Goal: Information Seeking & Learning: Learn about a topic

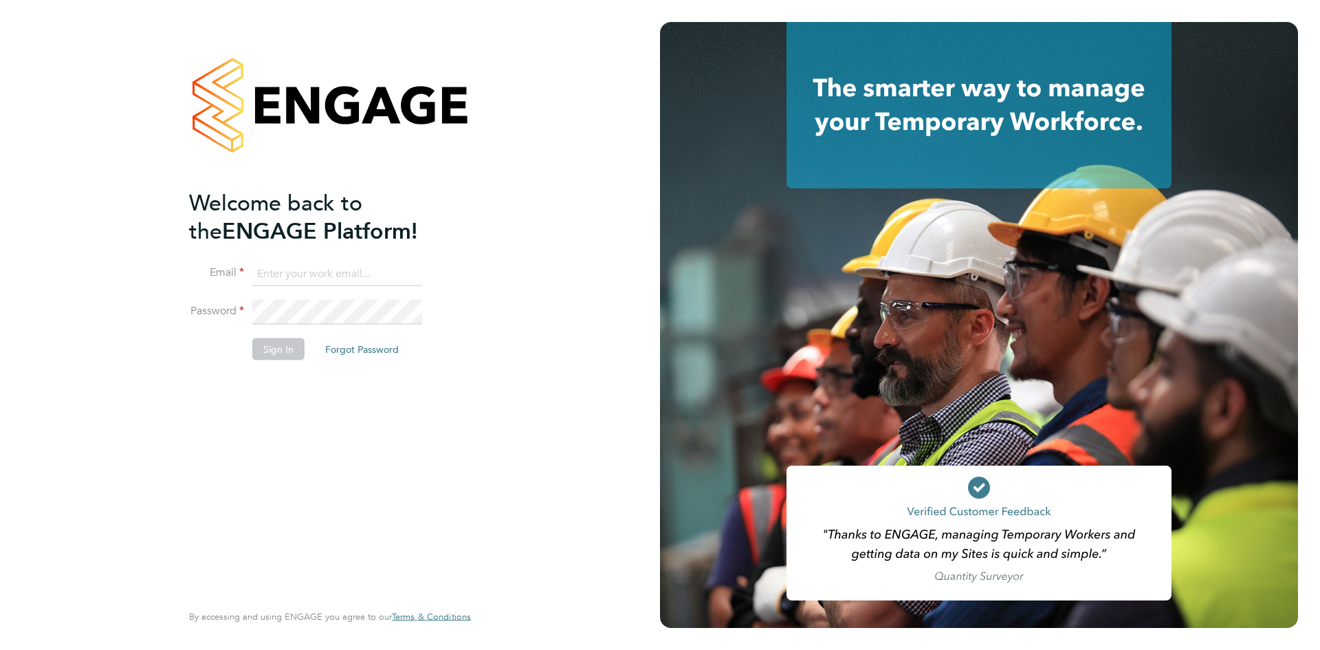
click at [302, 265] on input at bounding box center [337, 273] width 170 height 25
type input "info@cbwstaffingsolutions.com"
click at [280, 343] on button "Sign In" at bounding box center [278, 349] width 52 height 22
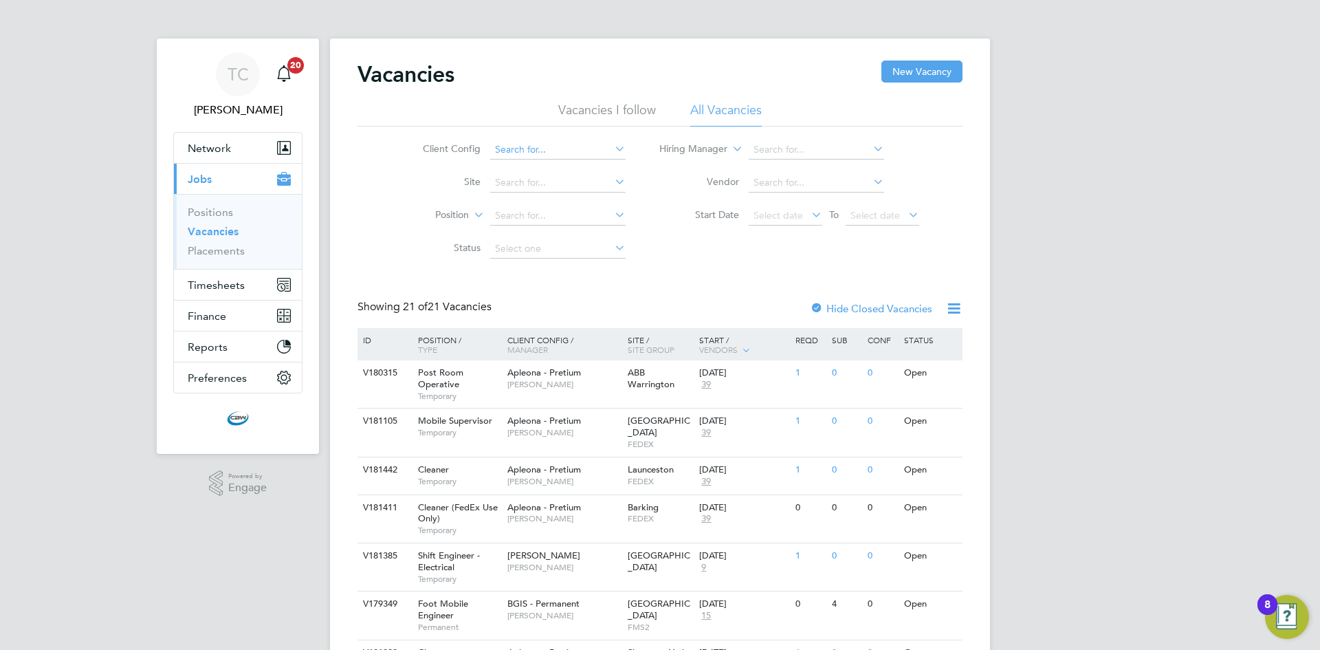
click at [611, 149] on input at bounding box center [557, 149] width 135 height 19
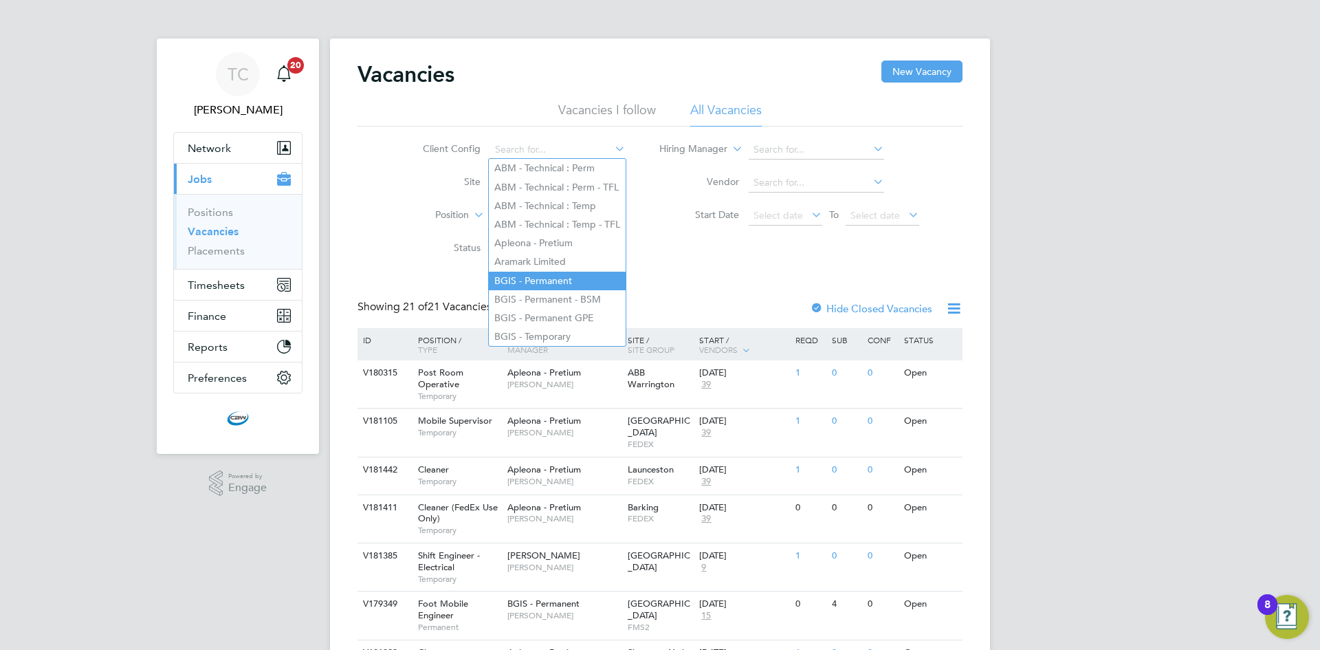
click at [560, 275] on li "BGIS - Permanent" at bounding box center [557, 281] width 137 height 19
type input "BGIS - Permanent"
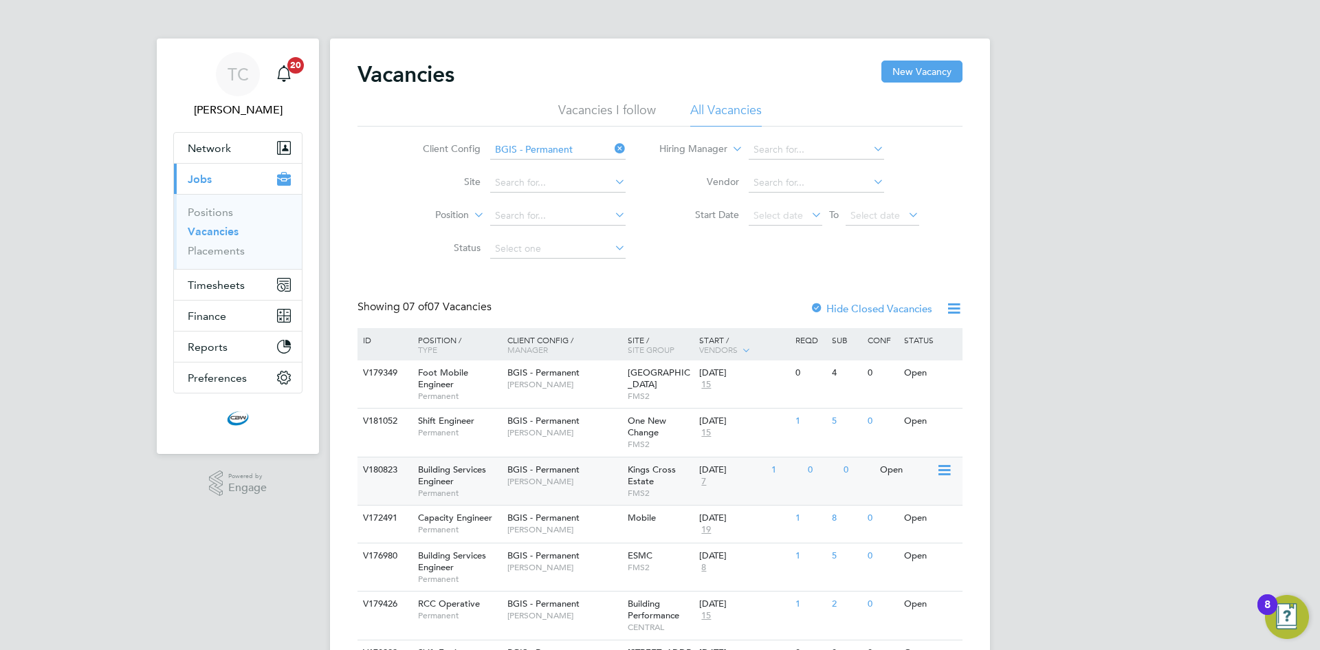
click at [620, 483] on span "[PERSON_NAME]" at bounding box center [563, 481] width 113 height 11
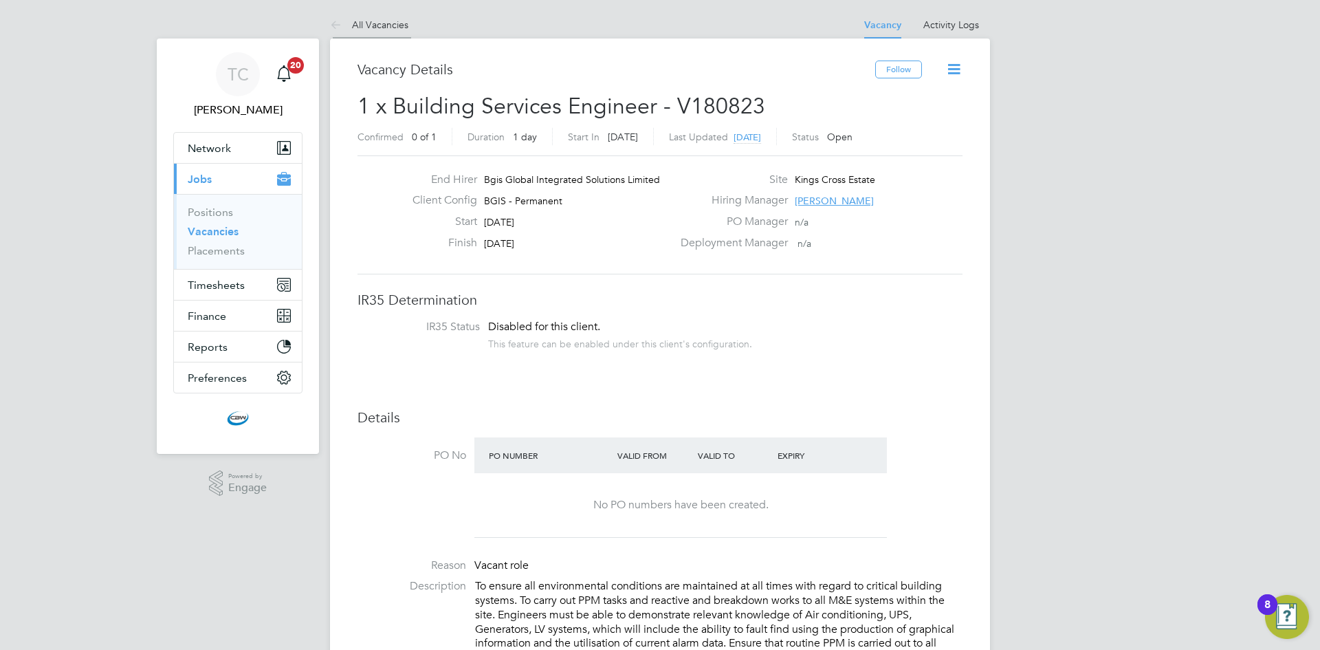
click at [375, 23] on link "All Vacancies" at bounding box center [369, 25] width 78 height 12
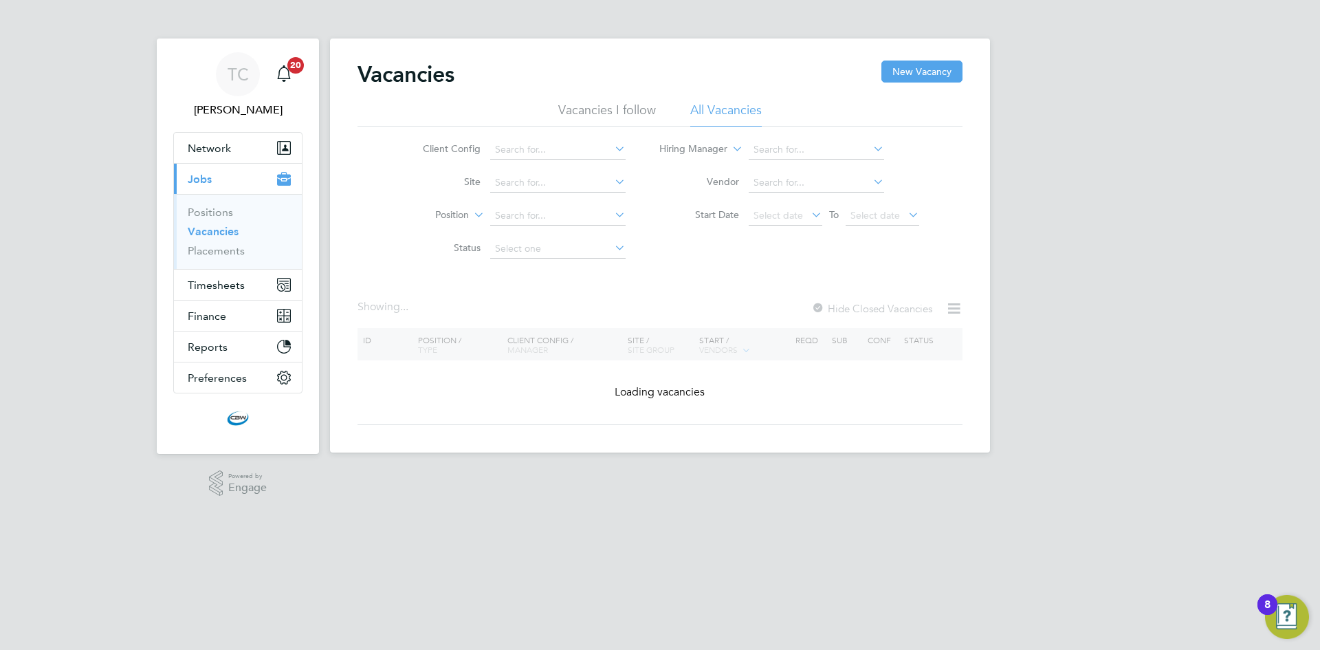
click at [612, 149] on icon at bounding box center [612, 148] width 0 height 19
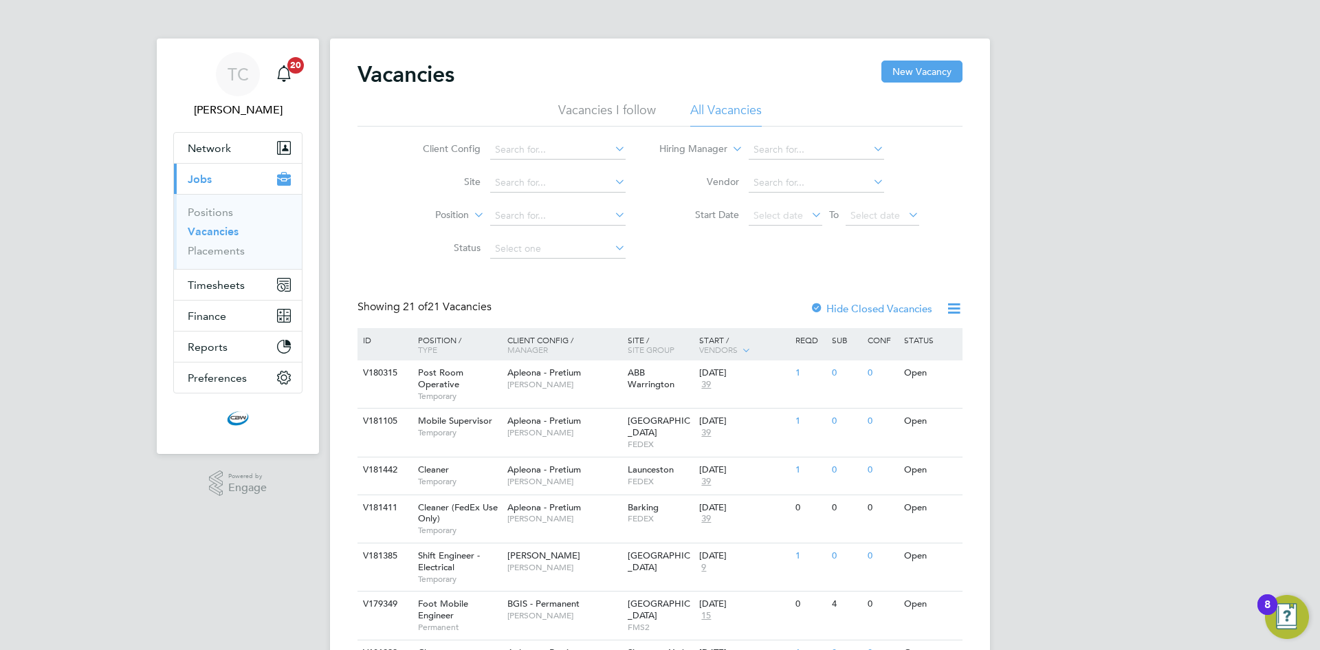
click at [573, 279] on li "BGIS - Permanent" at bounding box center [557, 281] width 137 height 19
type input "BGIS - Permanent"
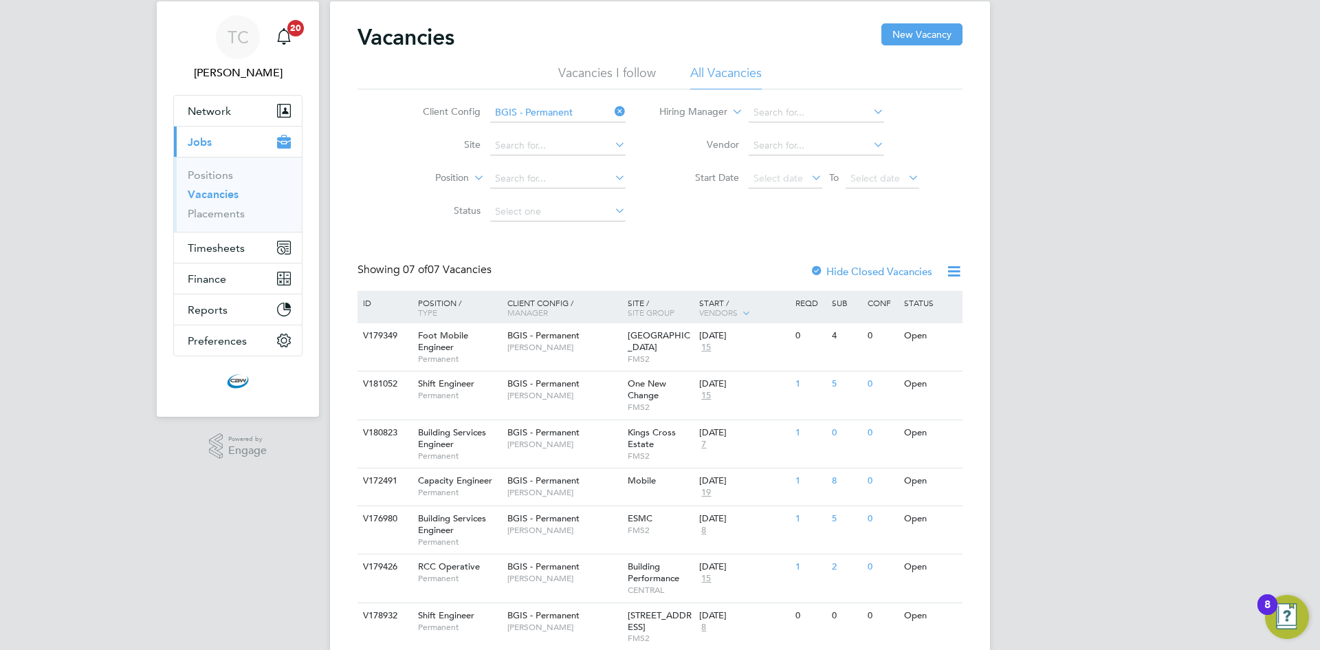
scroll to position [88, 0]
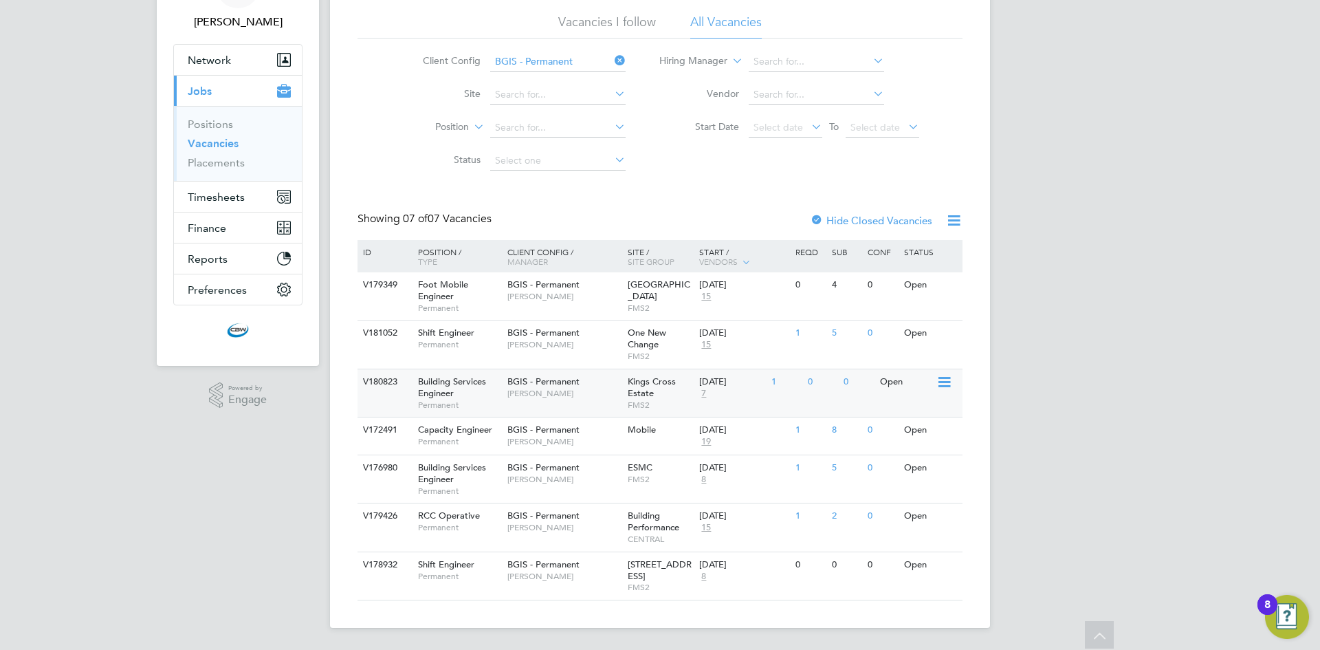
click at [628, 393] on span "Kings Cross Estate" at bounding box center [652, 386] width 48 height 23
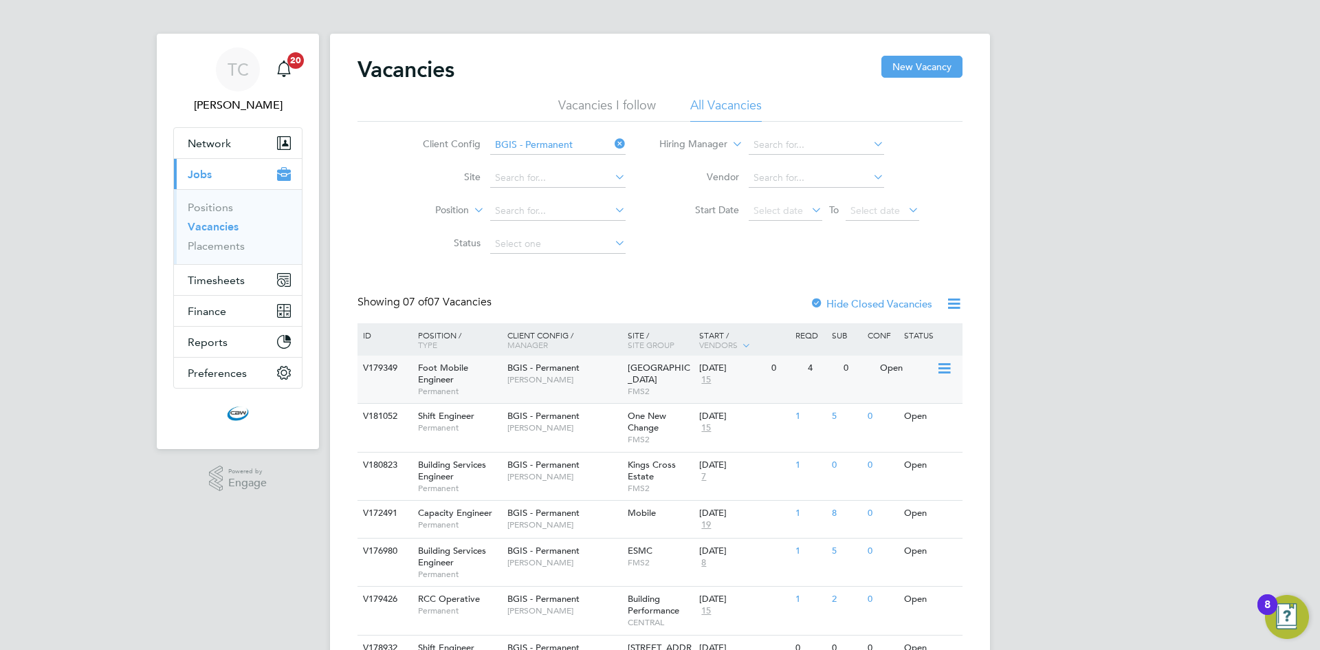
scroll to position [0, 0]
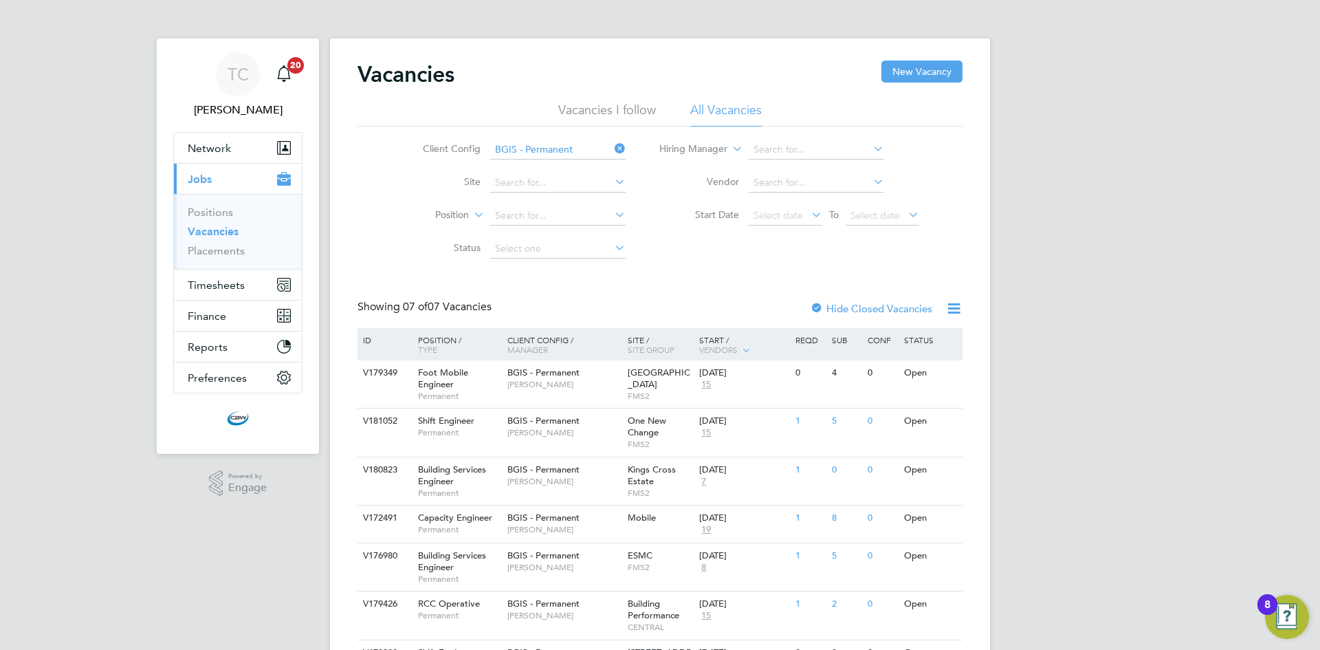
click at [612, 150] on icon at bounding box center [612, 148] width 0 height 19
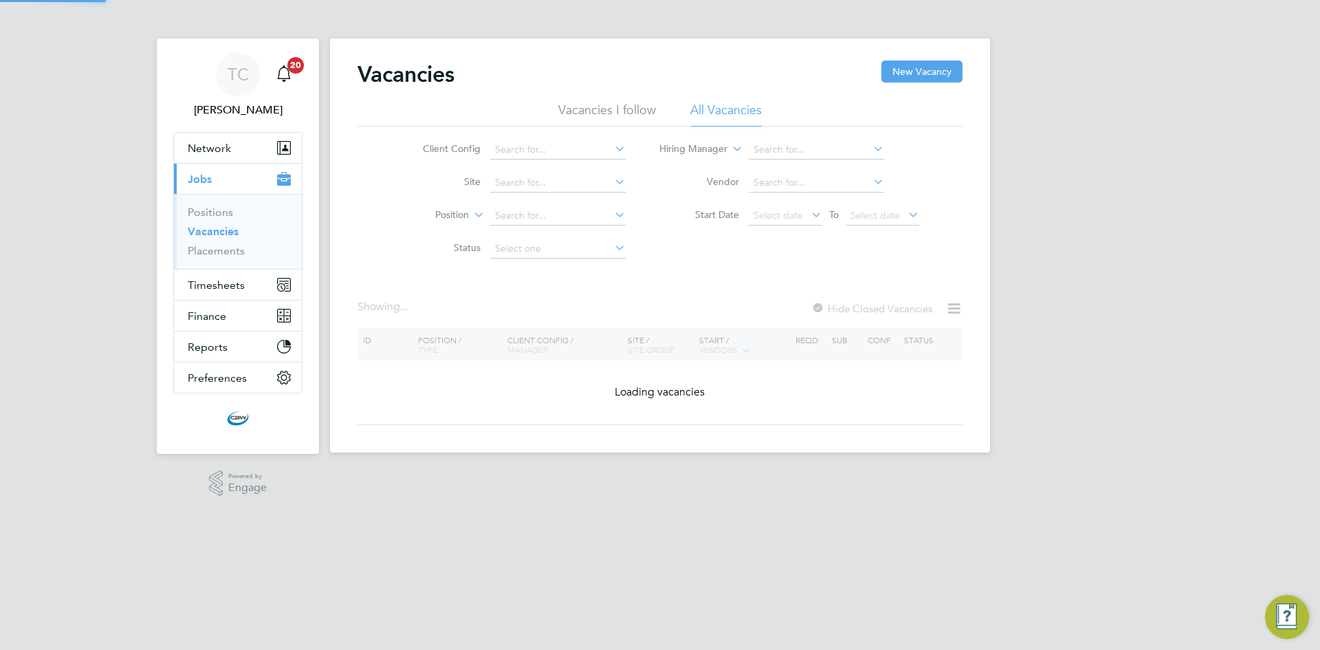
click at [612, 150] on icon at bounding box center [612, 148] width 0 height 19
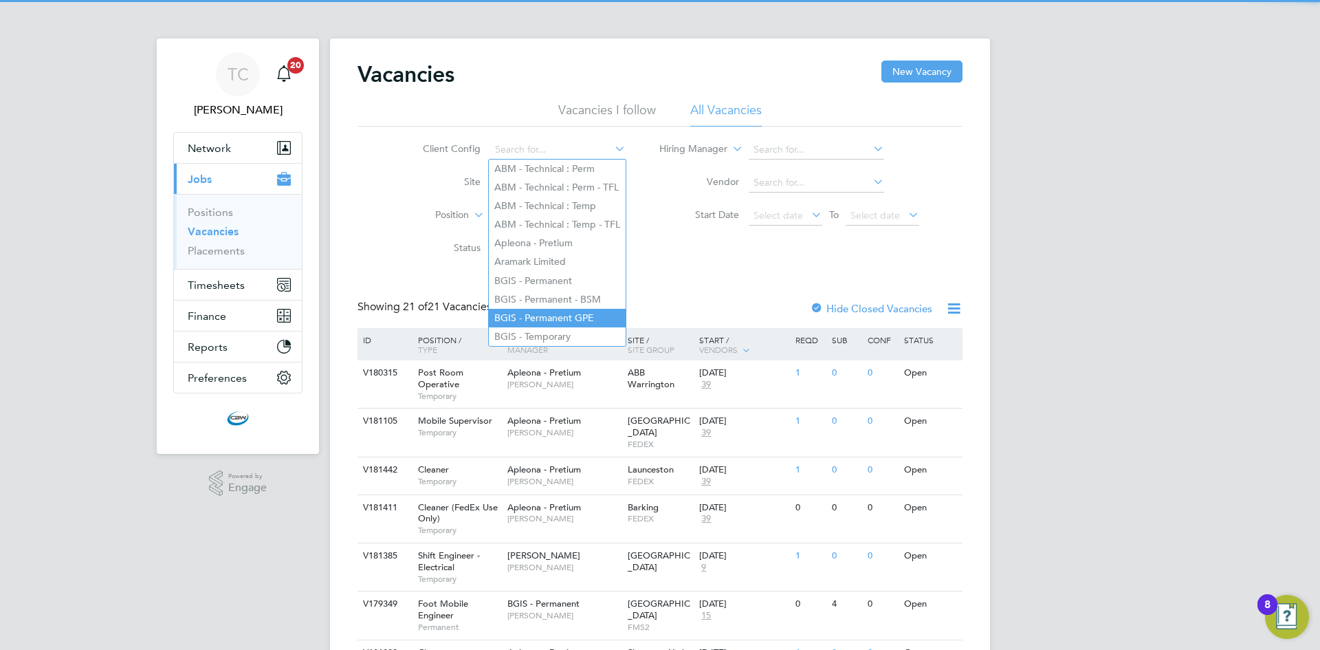
click at [594, 309] on li "BGIS - Permanent GPE" at bounding box center [557, 318] width 137 height 19
type input "BGIS - Permanent GPE"
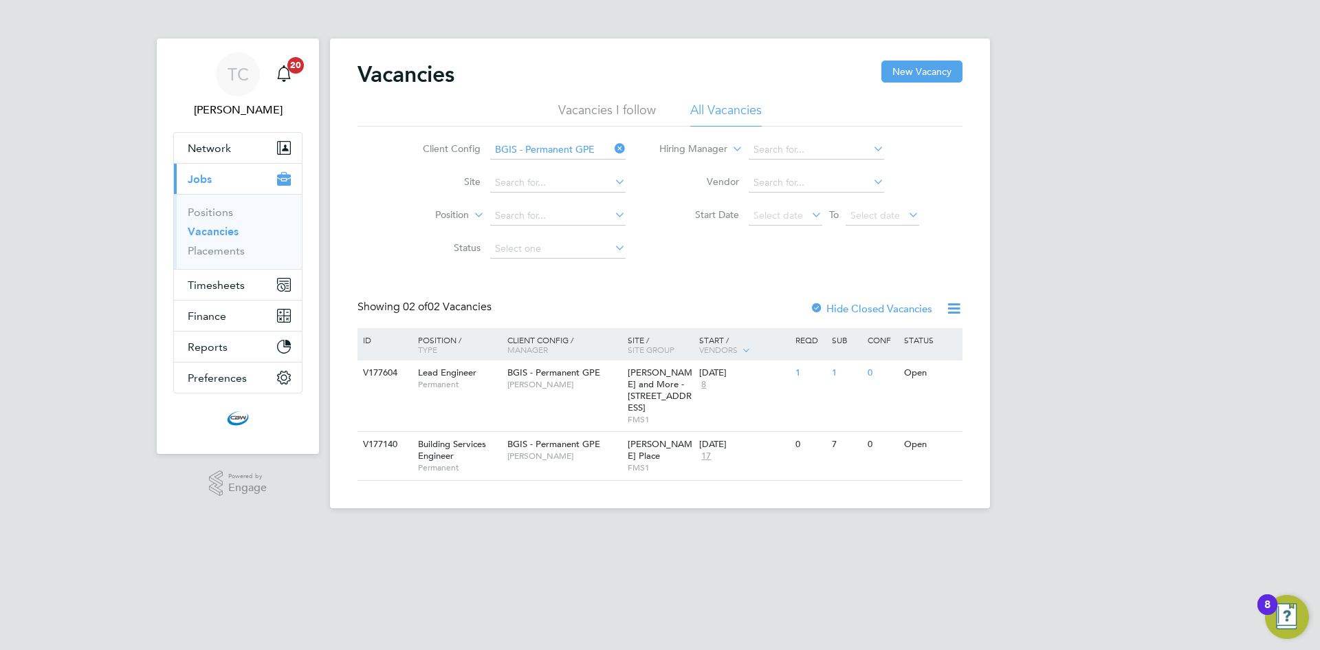
click at [612, 146] on icon at bounding box center [612, 148] width 0 height 19
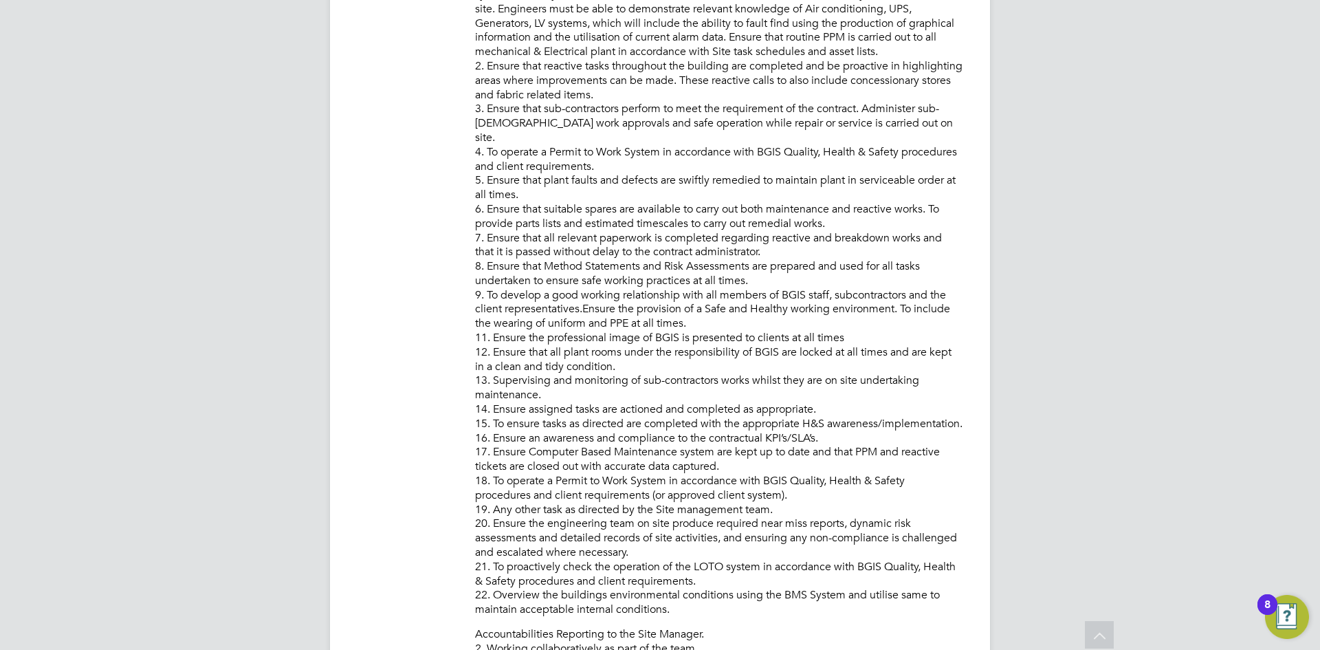
scroll to position [413, 0]
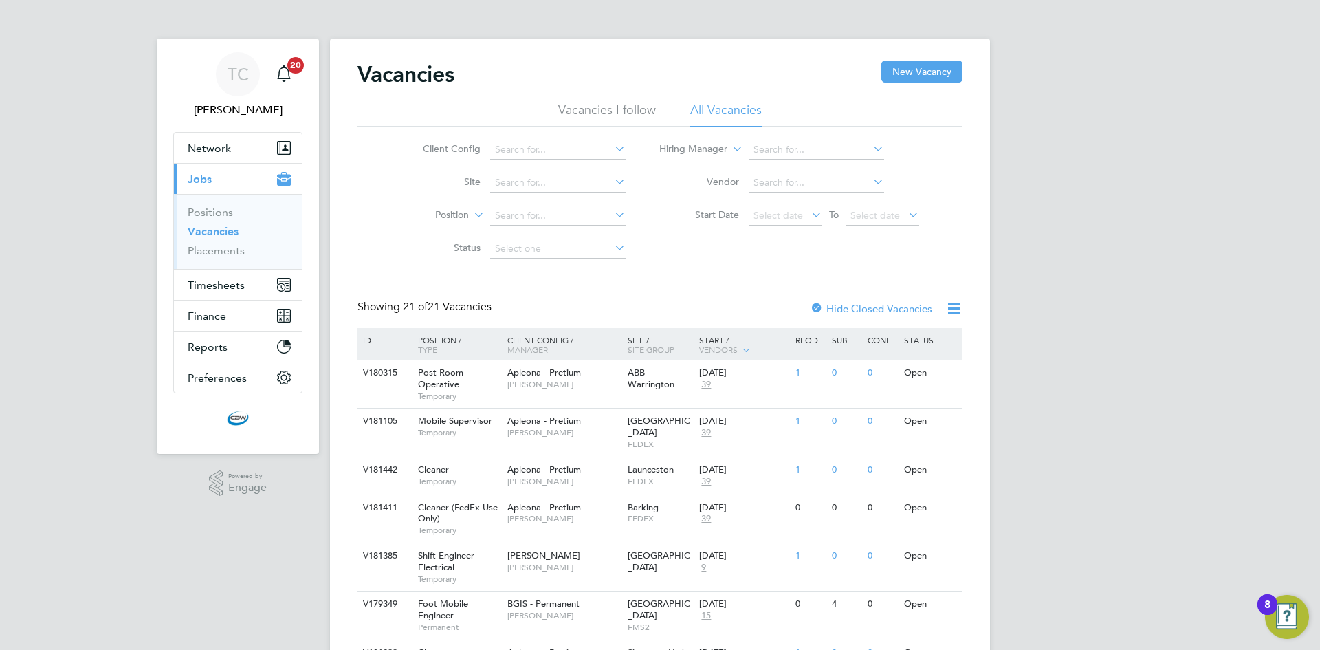
click at [612, 150] on icon at bounding box center [612, 148] width 0 height 19
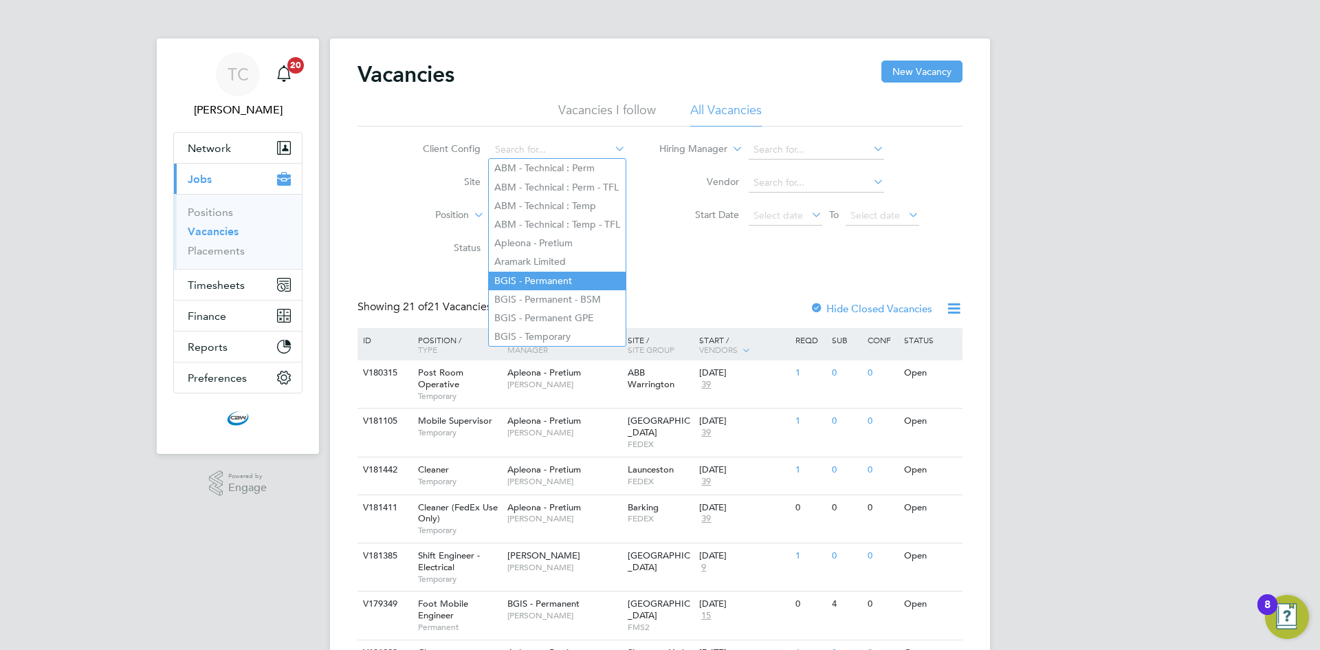
click at [551, 279] on li "BGIS - Permanent" at bounding box center [557, 281] width 137 height 19
type input "BGIS - Permanent"
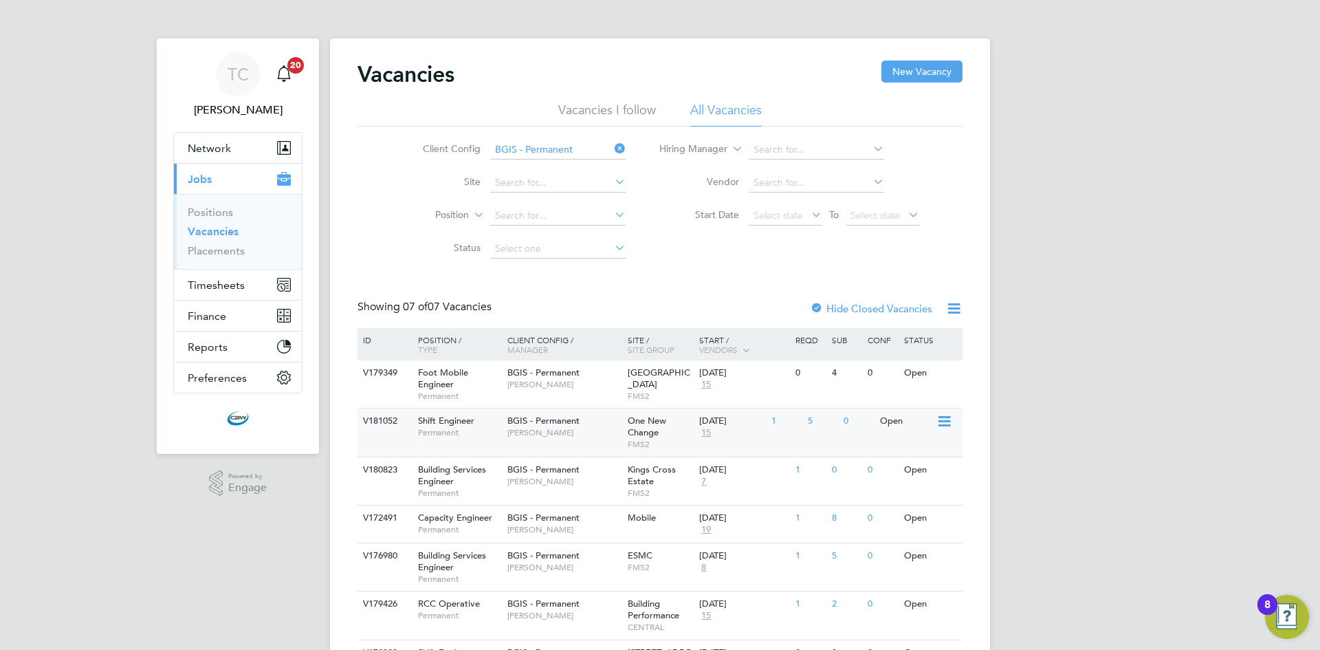
click at [624, 423] on div "One New Change FMS2" at bounding box center [660, 431] width 72 height 47
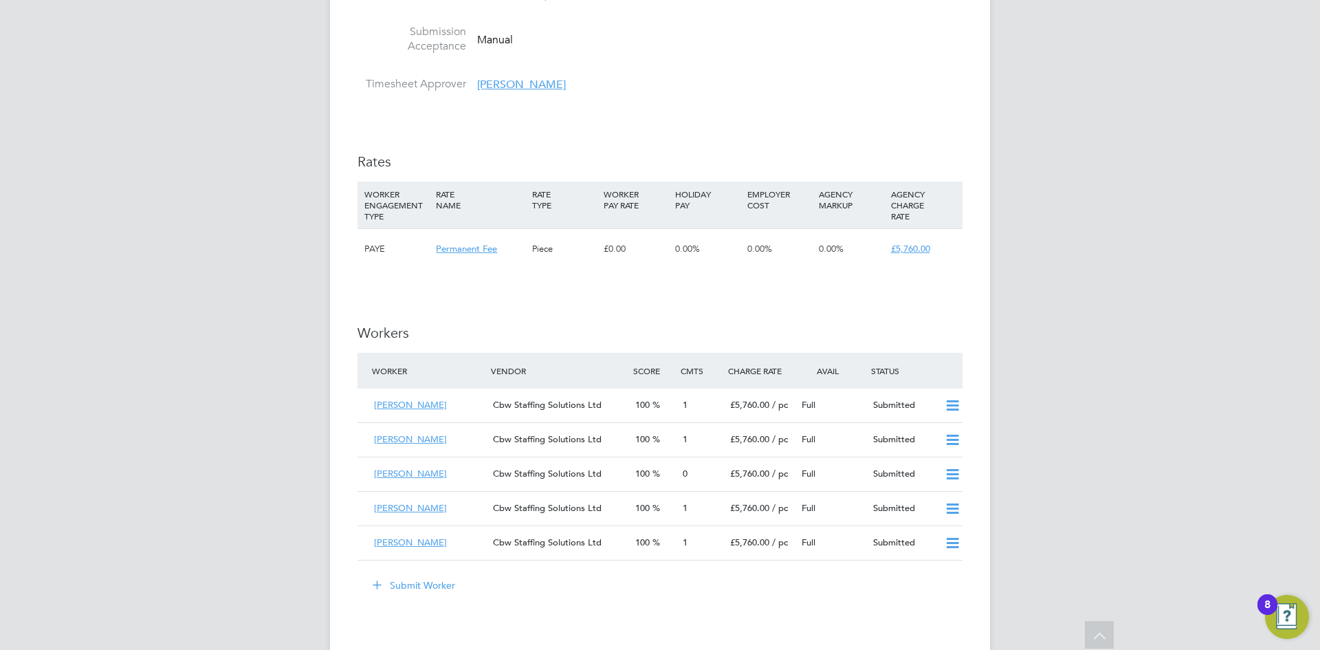
scroll to position [1513, 0]
